Goal: Task Accomplishment & Management: Manage account settings

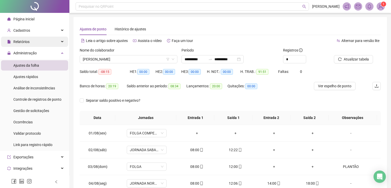
click at [30, 45] on div "Relatórios" at bounding box center [34, 42] width 67 height 10
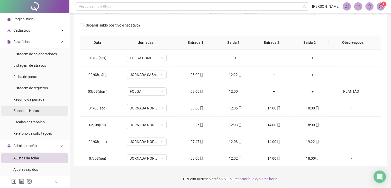
click at [35, 113] on div "Banco de Horas" at bounding box center [25, 110] width 25 height 10
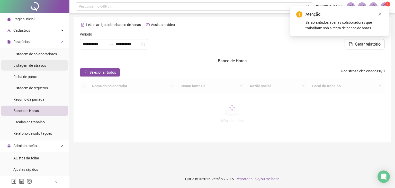
type input "**********"
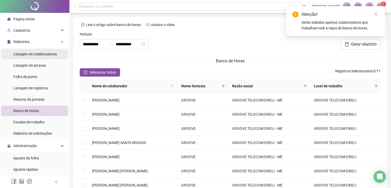
click at [40, 56] on span "Listagem de colaboradores" at bounding box center [34, 54] width 43 height 4
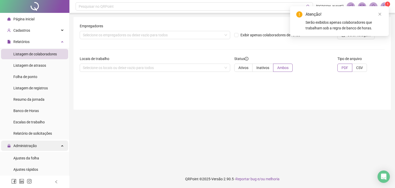
click at [25, 149] on span "Administração" at bounding box center [22, 145] width 30 height 10
click at [25, 148] on span "Administração" at bounding box center [24, 146] width 23 height 4
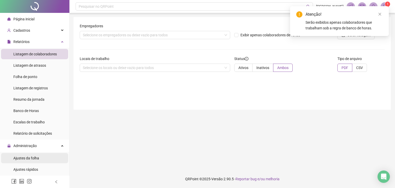
click at [25, 154] on div "Ajustes da folha" at bounding box center [26, 158] width 26 height 10
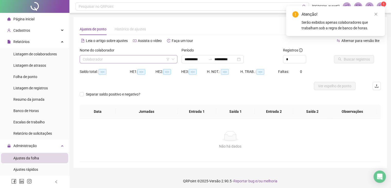
type input "**********"
click at [117, 58] on input "search" at bounding box center [126, 59] width 87 height 8
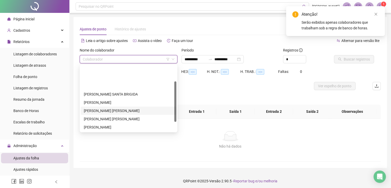
scroll to position [26, 0]
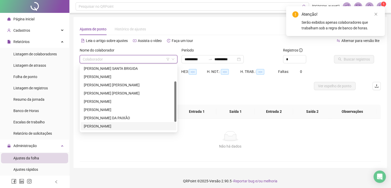
drag, startPoint x: 102, startPoint y: 126, endPoint x: 106, endPoint y: 110, distance: 16.1
click at [102, 126] on div "[PERSON_NAME]" at bounding box center [129, 126] width 90 height 6
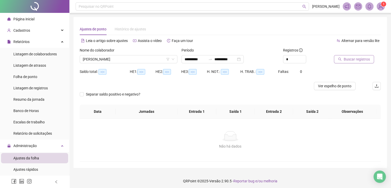
click at [342, 60] on button "Buscar registros" at bounding box center [354, 59] width 40 height 8
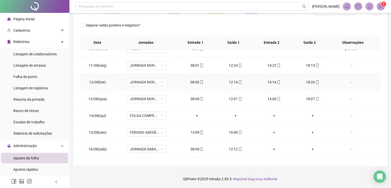
scroll to position [190, 0]
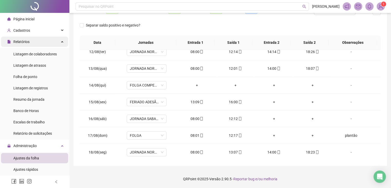
click at [37, 46] on div "Relatórios" at bounding box center [34, 42] width 67 height 10
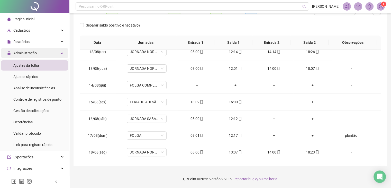
click at [42, 51] on div "Administração" at bounding box center [34, 53] width 67 height 10
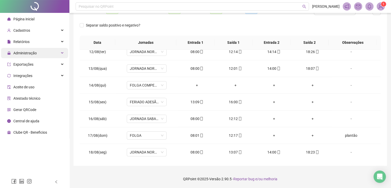
click at [42, 51] on div "Administração" at bounding box center [34, 53] width 67 height 10
